Goal: Task Accomplishment & Management: Complete application form

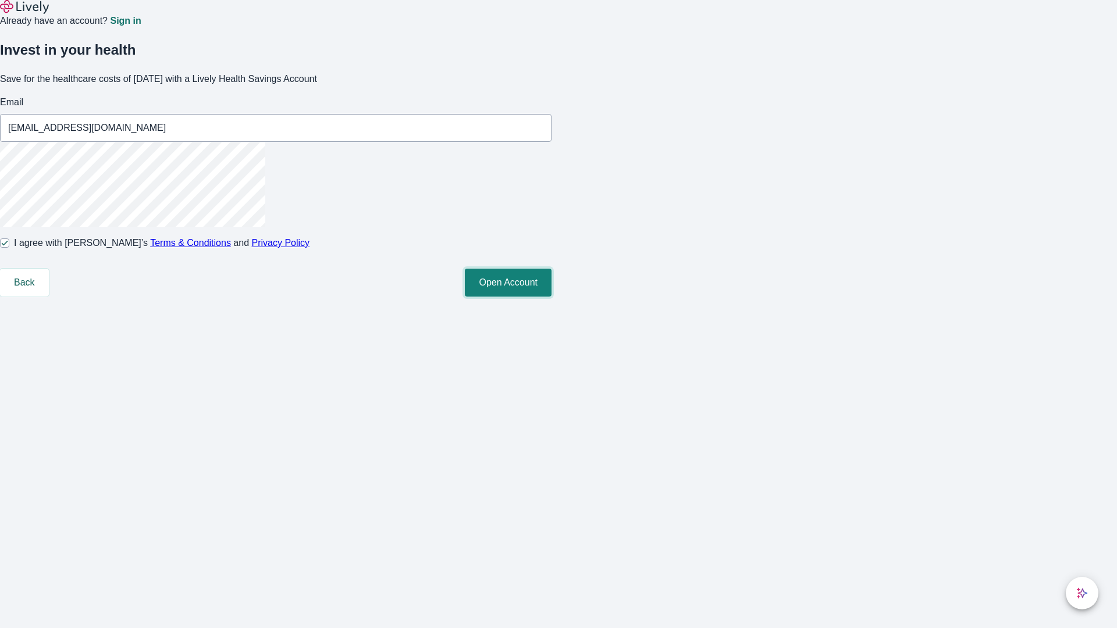
click at [551, 297] on button "Open Account" at bounding box center [508, 283] width 87 height 28
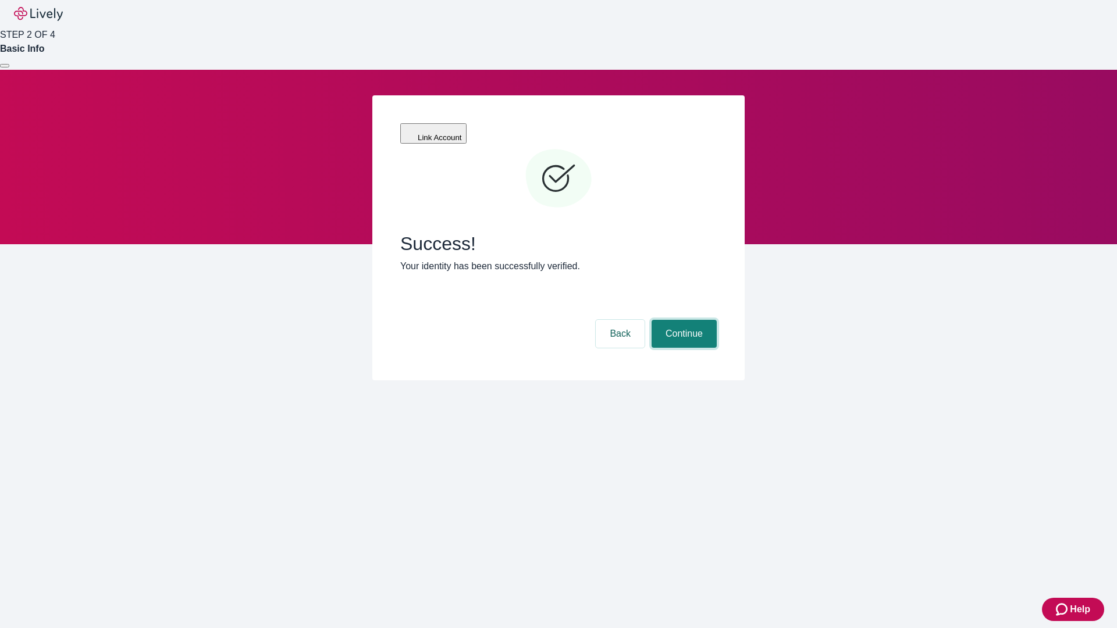
click at [682, 320] on button "Continue" at bounding box center [683, 334] width 65 height 28
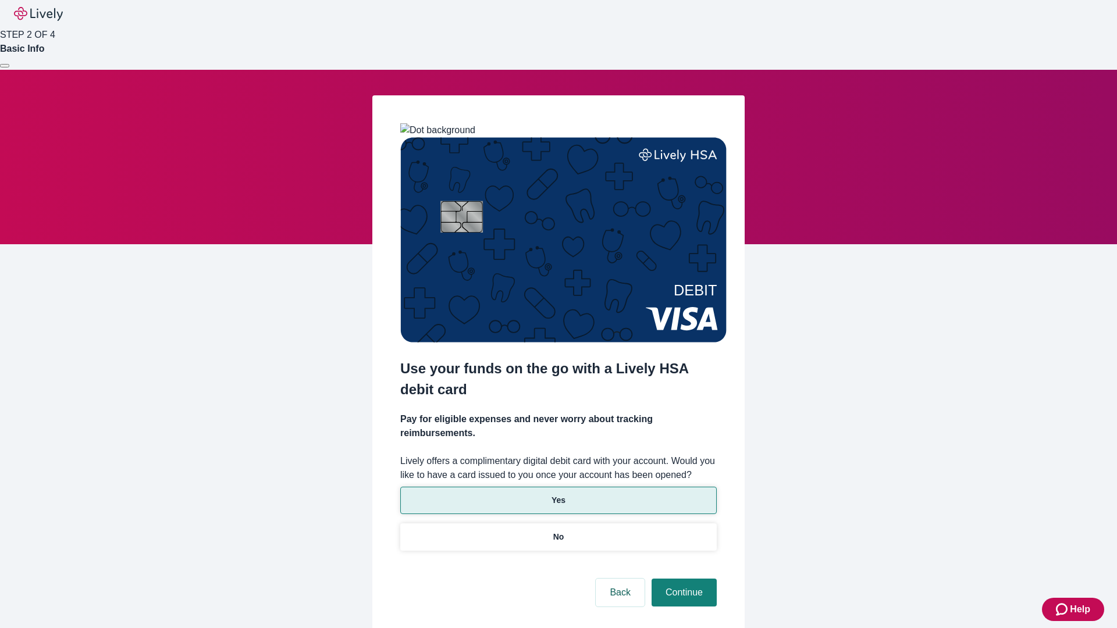
click at [558, 494] on p "Yes" at bounding box center [558, 500] width 14 height 12
click at [682, 579] on button "Continue" at bounding box center [683, 593] width 65 height 28
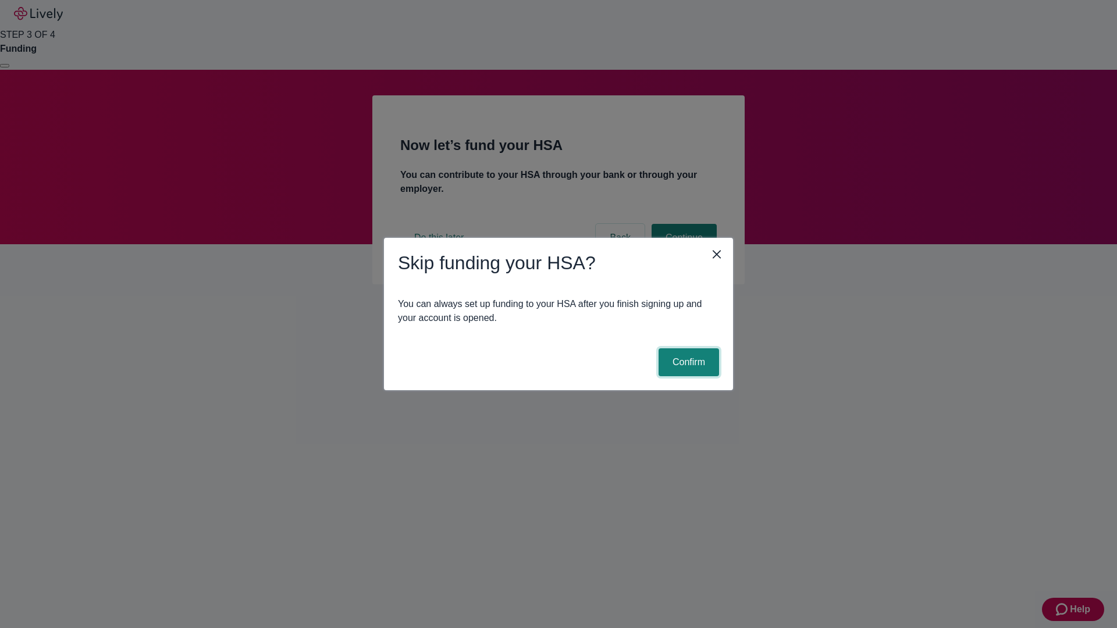
click at [687, 362] on button "Confirm" at bounding box center [688, 362] width 60 height 28
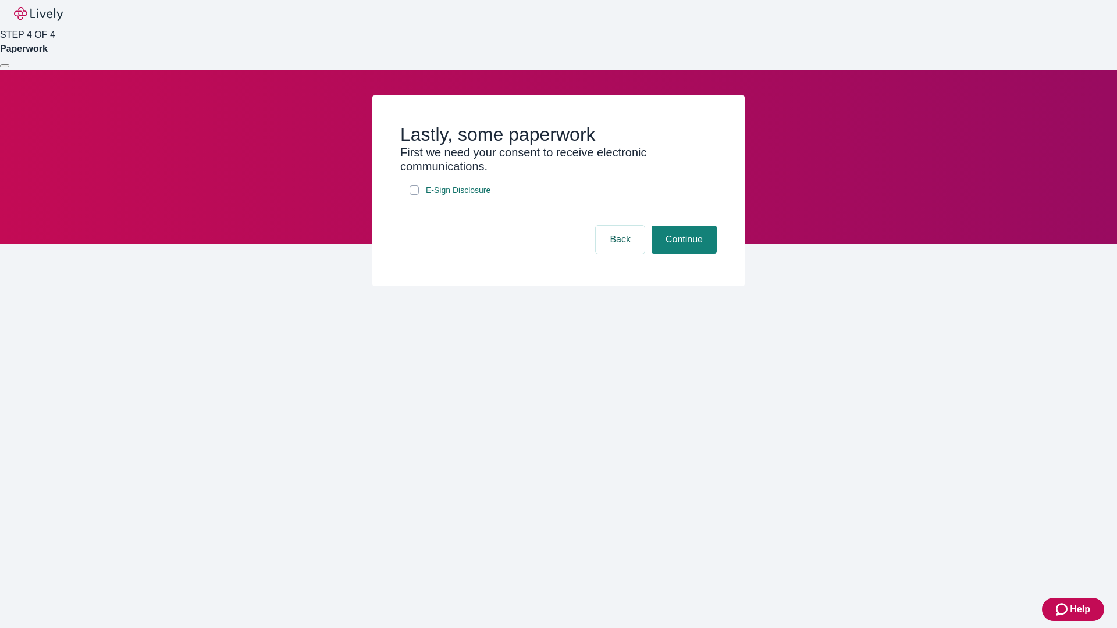
click at [414, 195] on input "E-Sign Disclosure" at bounding box center [413, 190] width 9 height 9
checkbox input "true"
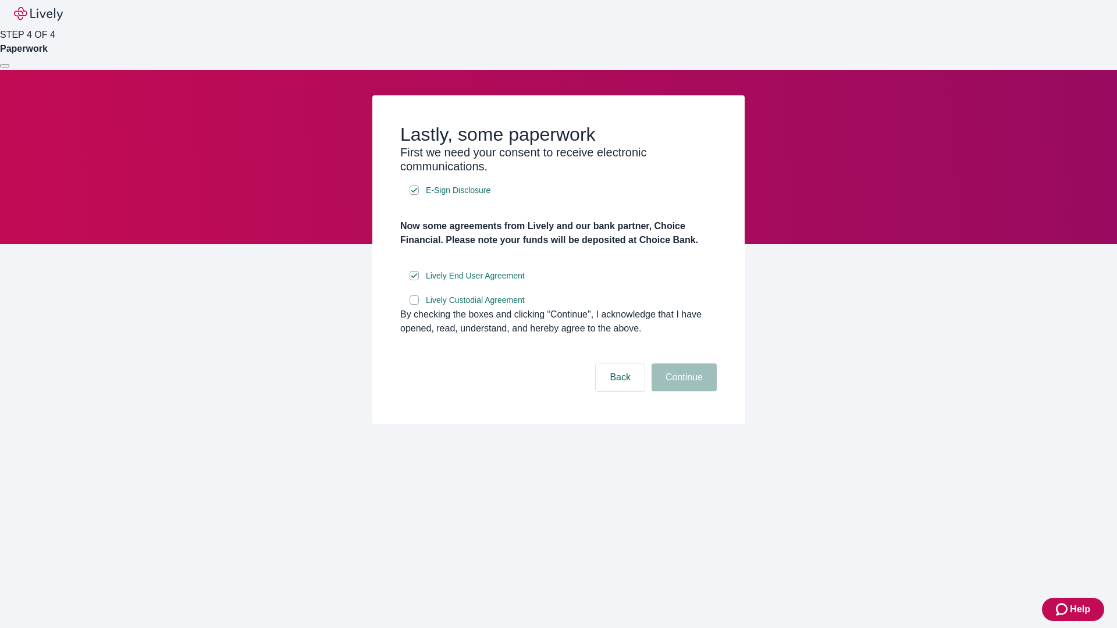
click at [414, 305] on input "Lively Custodial Agreement" at bounding box center [413, 299] width 9 height 9
checkbox input "true"
click at [682, 391] on button "Continue" at bounding box center [683, 378] width 65 height 28
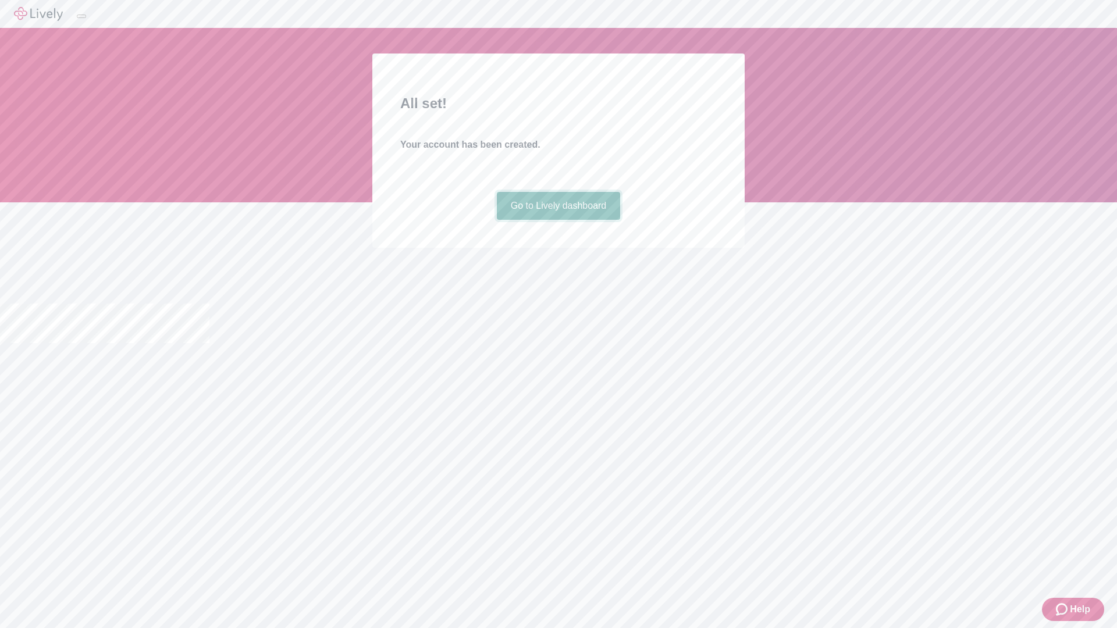
click at [558, 220] on link "Go to Lively dashboard" at bounding box center [559, 206] width 124 height 28
